Goal: Task Accomplishment & Management: Manage account settings

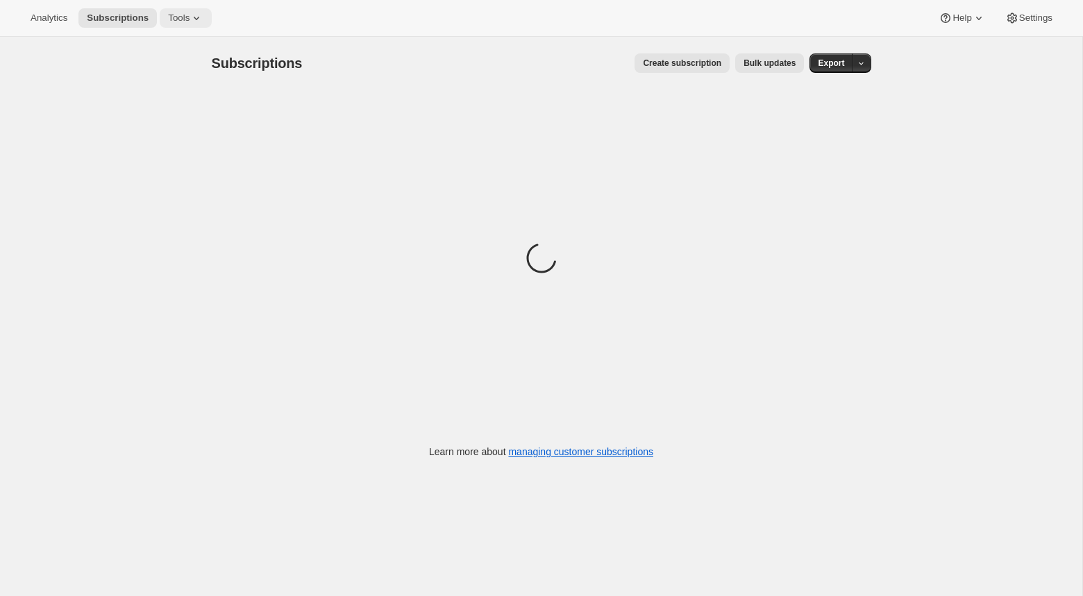
click at [203, 14] on icon at bounding box center [197, 18] width 14 height 14
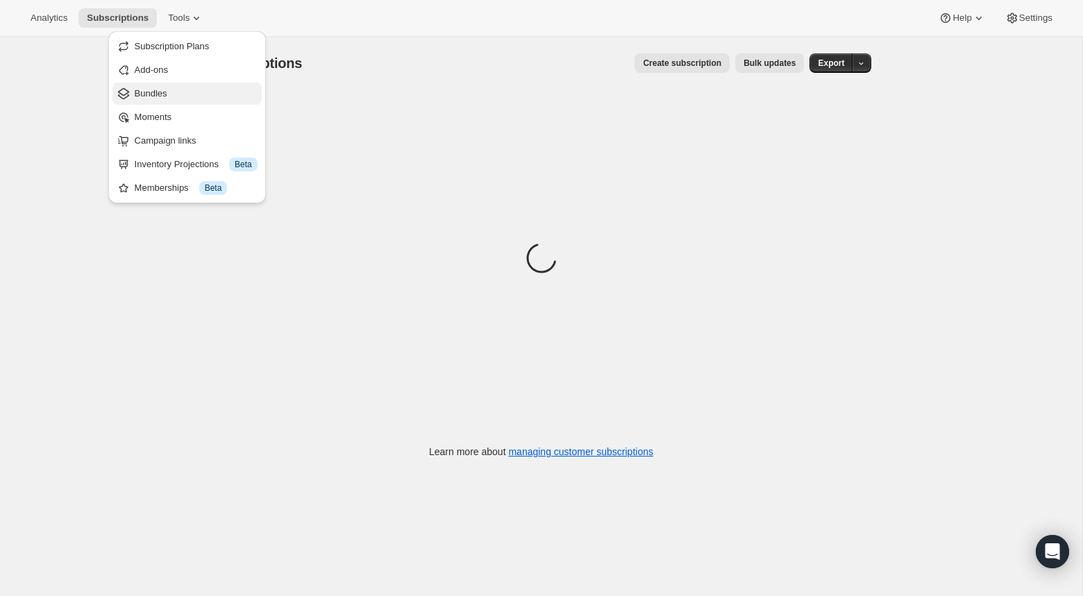
click at [166, 95] on span "Bundles" at bounding box center [151, 93] width 33 height 10
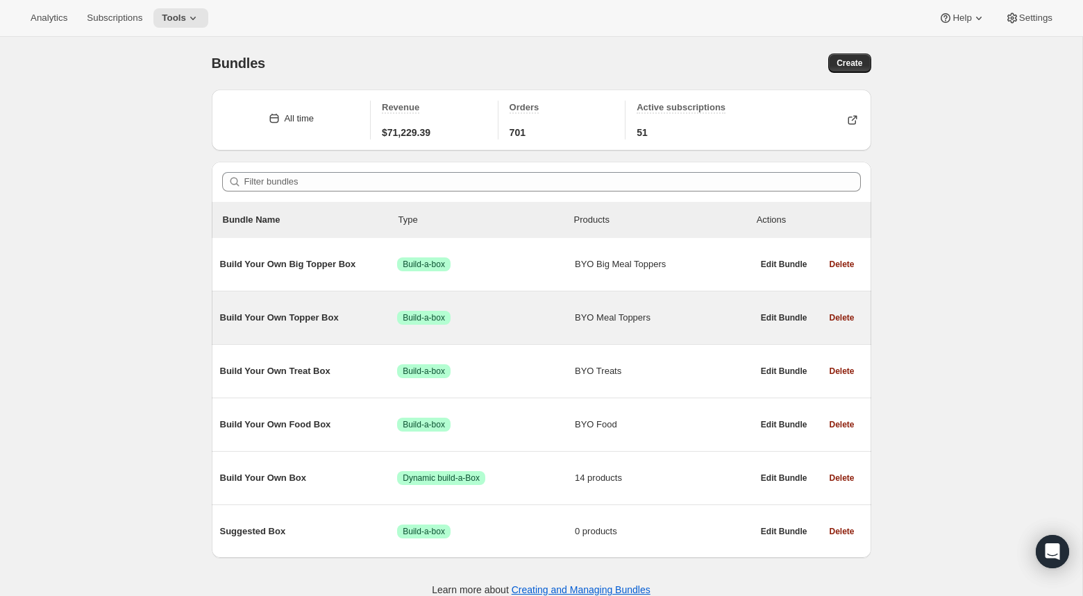
scroll to position [36, 0]
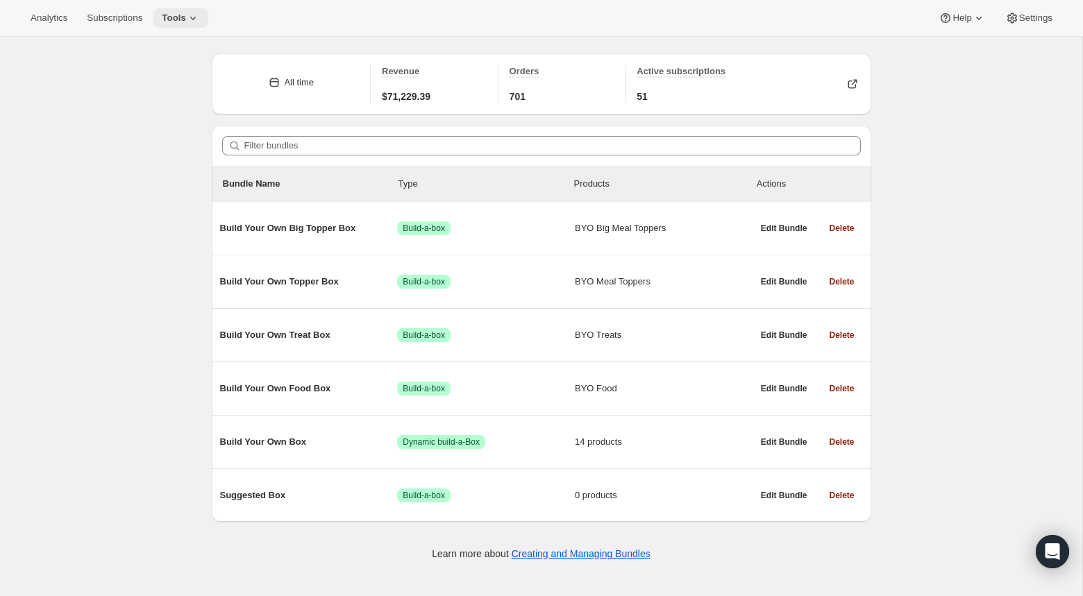
click at [208, 22] on button "Tools" at bounding box center [180, 17] width 55 height 19
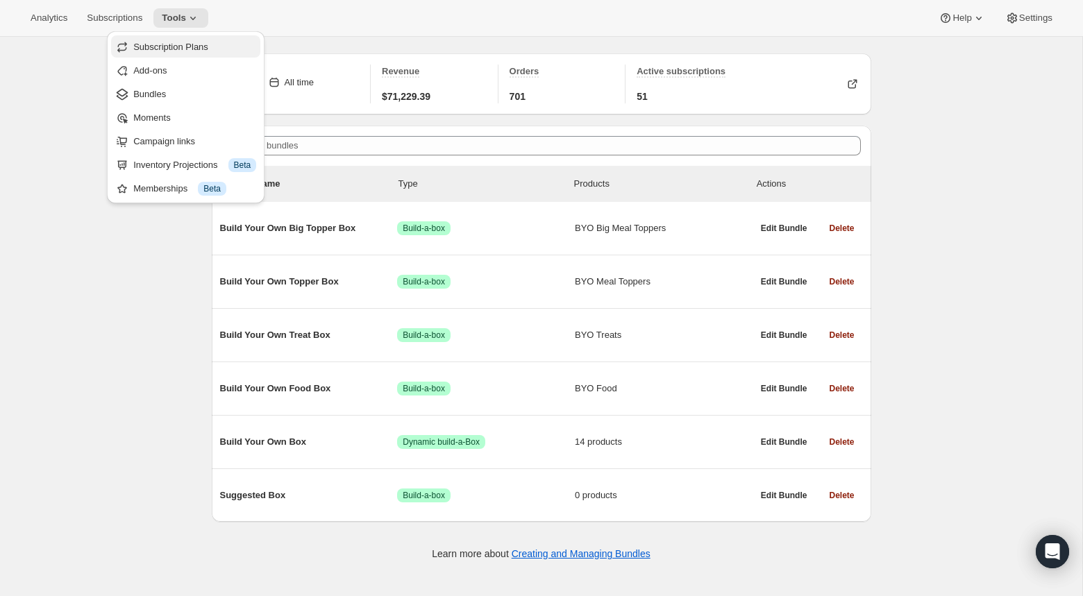
click at [160, 42] on span "Subscription Plans" at bounding box center [170, 47] width 75 height 10
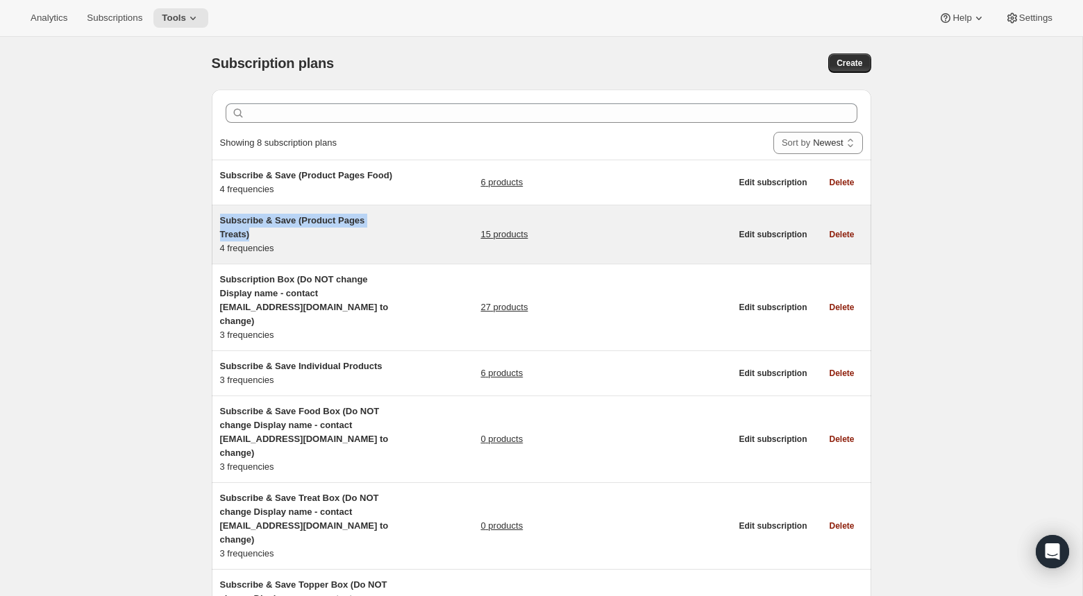
drag, startPoint x: 260, startPoint y: 249, endPoint x: 216, endPoint y: 229, distance: 48.5
click at [216, 229] on div "Subscribe & Save (Product Pages Treats) 4 frequencies 15 products Edit subscrip…" at bounding box center [541, 234] width 659 height 58
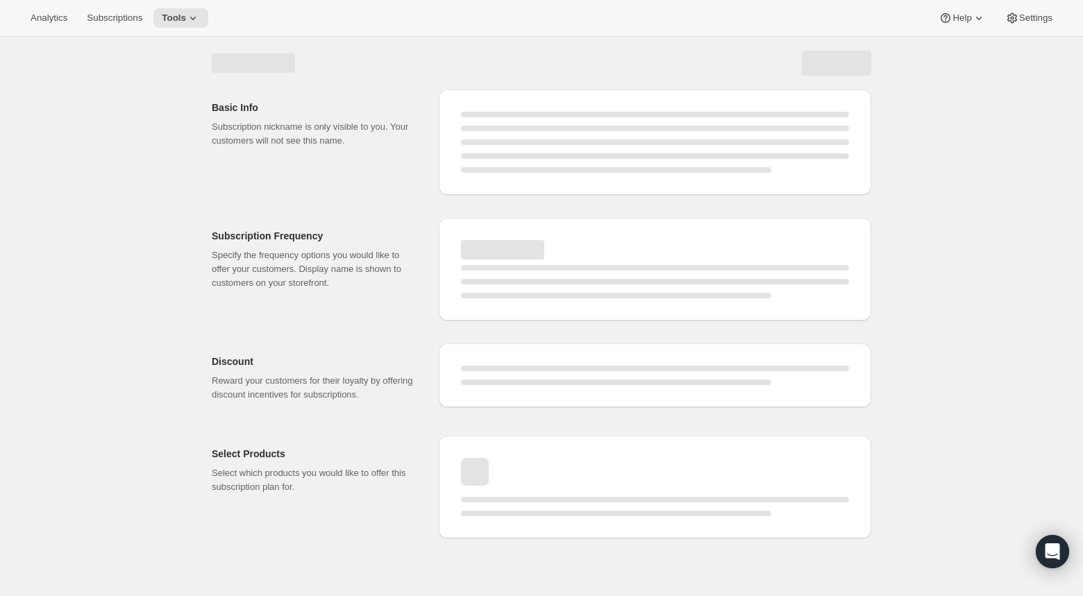
select select "WEEK"
select select "MONTH"
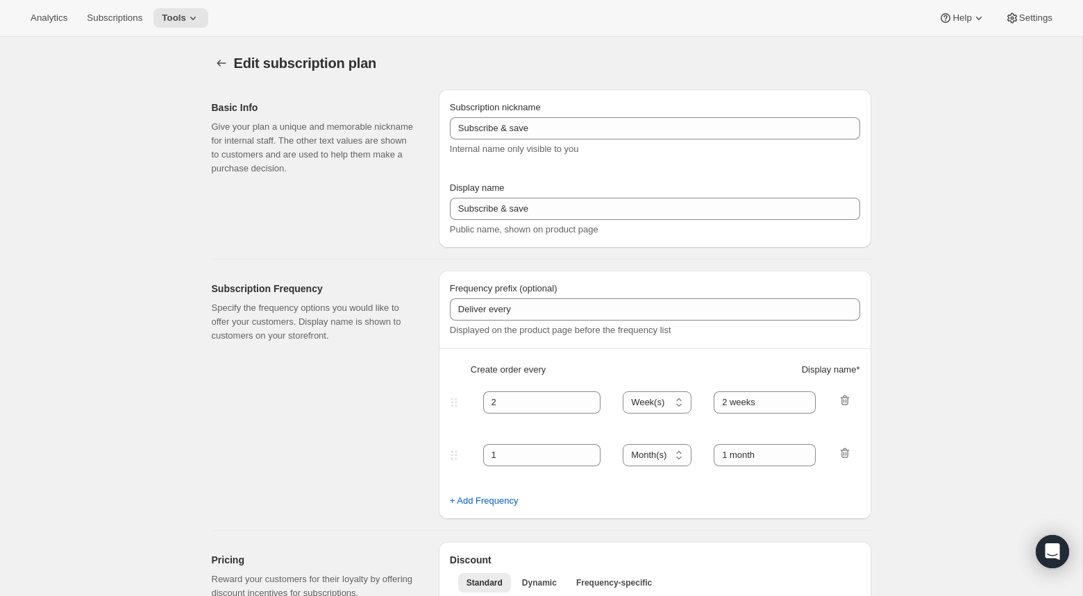
type input "Subscribe & Save (Product Pages Treats)"
type input "4"
select select "WEEK"
type input "4 weeks (Most Popular)"
type input "10"
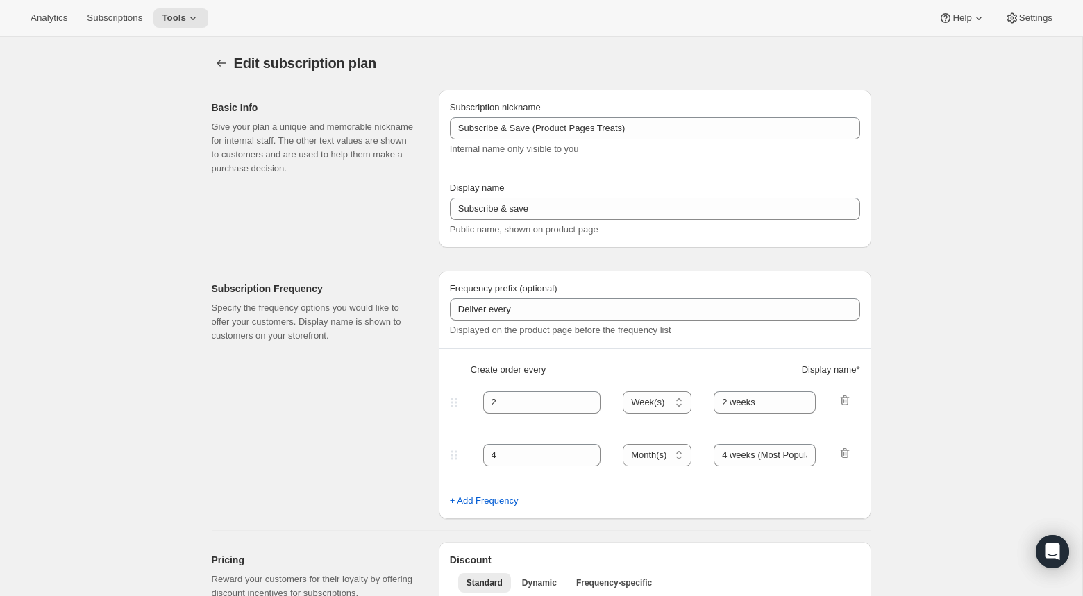
select select "WEEK"
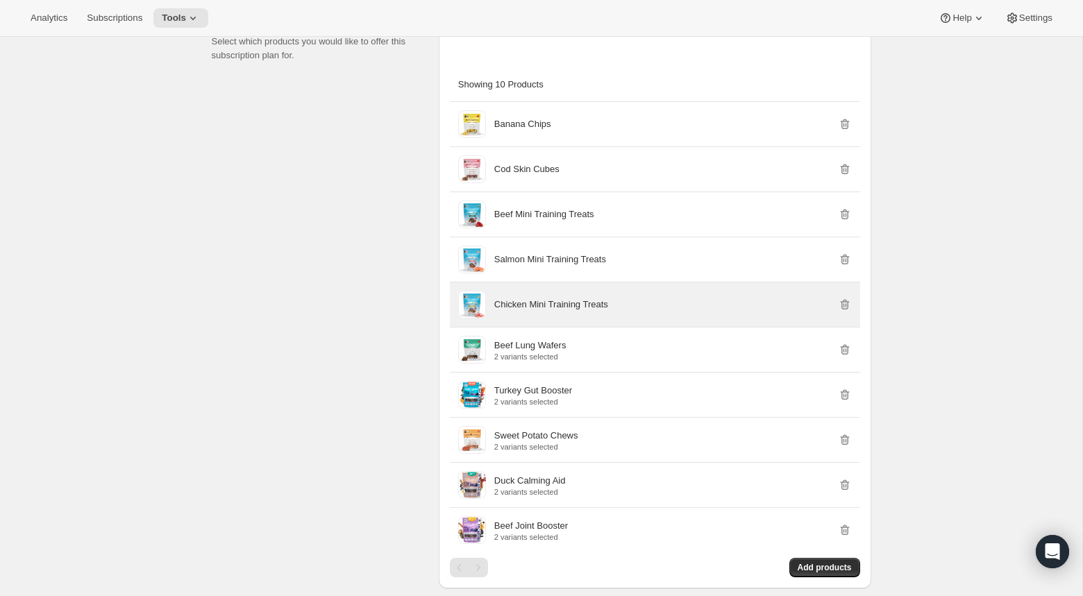
scroll to position [1320, 0]
